Goal: Task Accomplishment & Management: Manage account settings

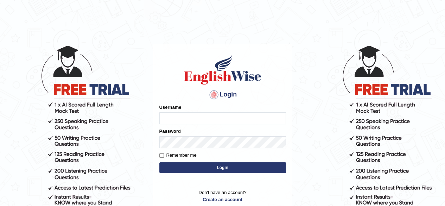
type input "Alroantony"
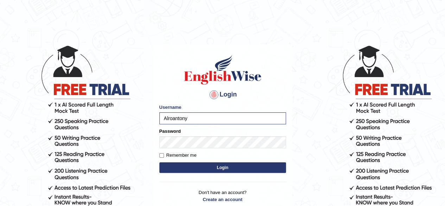
click at [213, 169] on button "Login" at bounding box center [222, 167] width 127 height 11
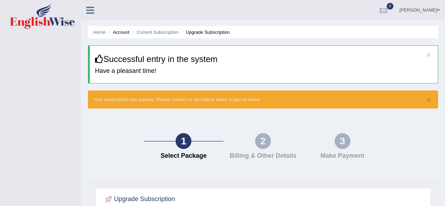
click at [156, 29] on li "Current Subscription" at bounding box center [155, 32] width 48 height 7
click at [103, 33] on link "Home" at bounding box center [99, 32] width 12 height 5
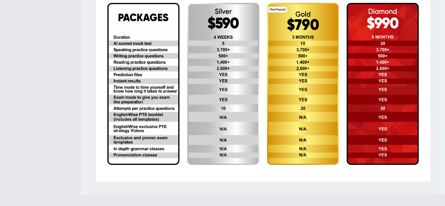
scroll to position [178, 0]
